Goal: Transaction & Acquisition: Purchase product/service

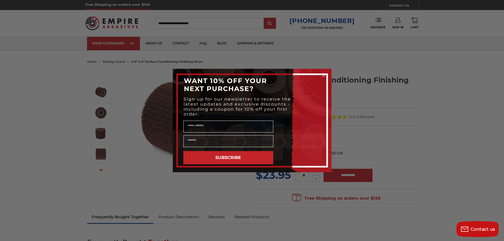
click at [322, 74] on icon "Close dialog" at bounding box center [323, 75] width 2 height 2
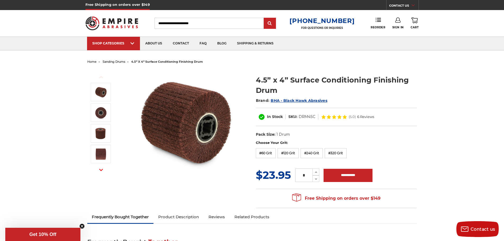
click at [114, 61] on span "sanding drums" at bounding box center [114, 62] width 22 height 4
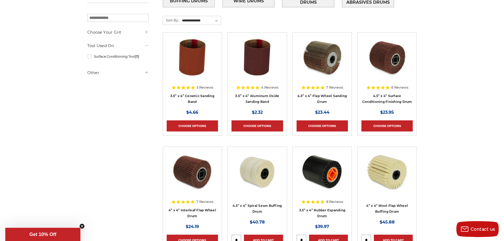
scroll to position [159, 0]
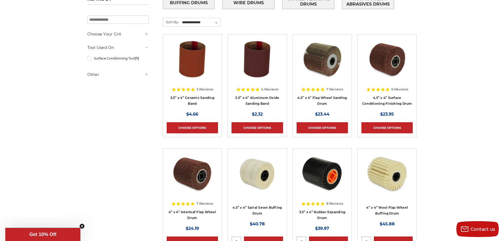
click at [315, 168] on img at bounding box center [322, 173] width 42 height 42
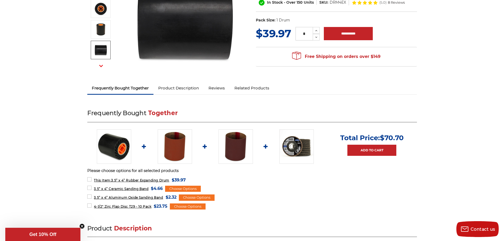
scroll to position [106, 0]
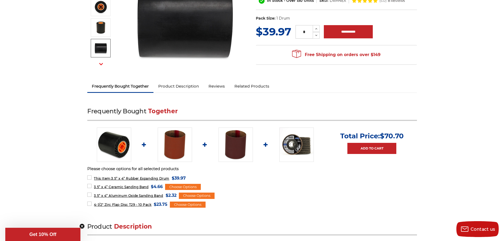
click at [186, 84] on link "Product Description" at bounding box center [178, 86] width 50 height 12
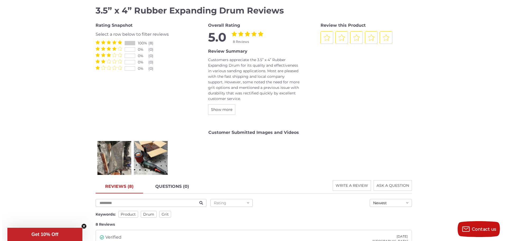
scroll to position [666, 0]
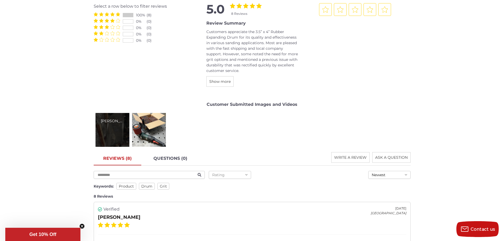
click at [113, 128] on div "Keith H." at bounding box center [112, 130] width 34 height 34
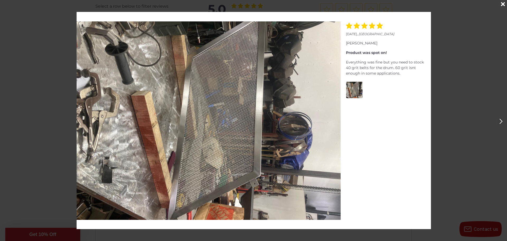
click at [500, 121] on icon "Next" at bounding box center [501, 121] width 3 height 6
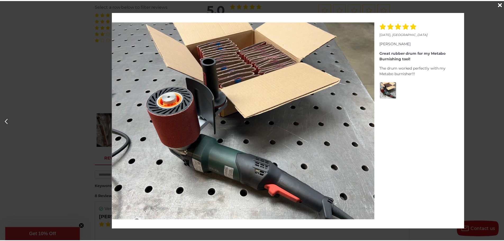
scroll to position [0, 507]
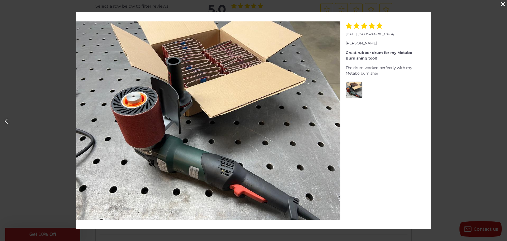
click at [449, 74] on div "April 11, 2022 , United States Keith H. Product was spot on! Everything was fin…" at bounding box center [253, 120] width 507 height 217
click at [501, 5] on div "Close" at bounding box center [503, 4] width 8 height 8
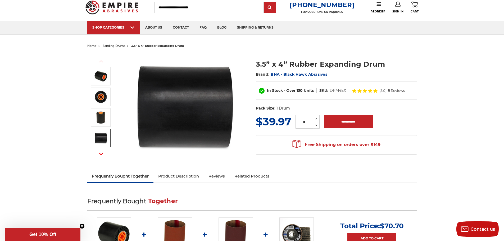
scroll to position [0, 0]
